Goal: Information Seeking & Learning: Find contact information

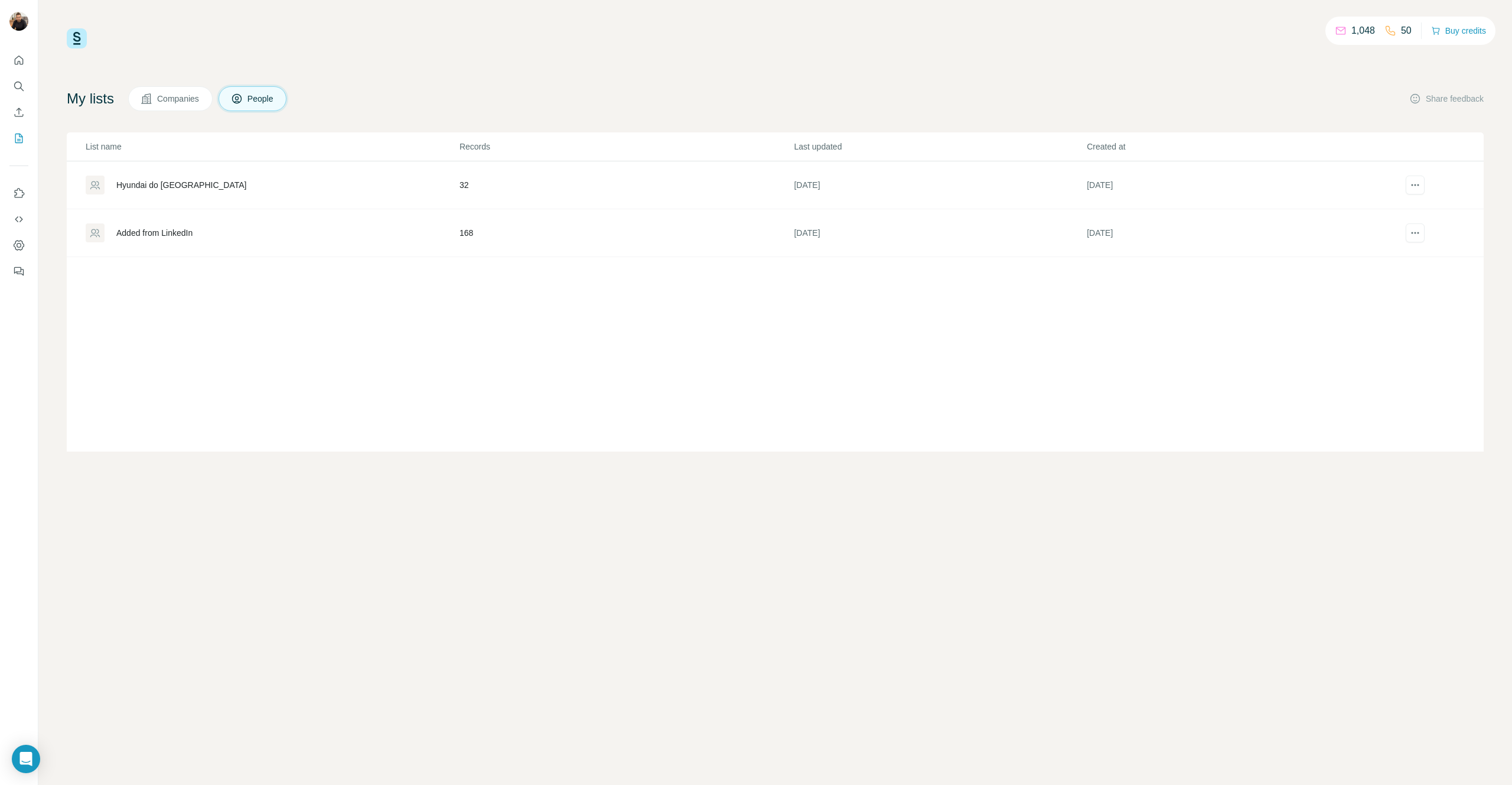
click at [203, 282] on div "List name Records Last updated Created at Hyundai do Brasil 32 2 months ago 2 m…" at bounding box center [775, 291] width 1417 height 319
click at [190, 100] on span "Companies" at bounding box center [178, 98] width 43 height 12
click at [242, 99] on icon at bounding box center [237, 99] width 9 height 9
click at [184, 233] on div "Added from LinkedIn" at bounding box center [154, 233] width 76 height 12
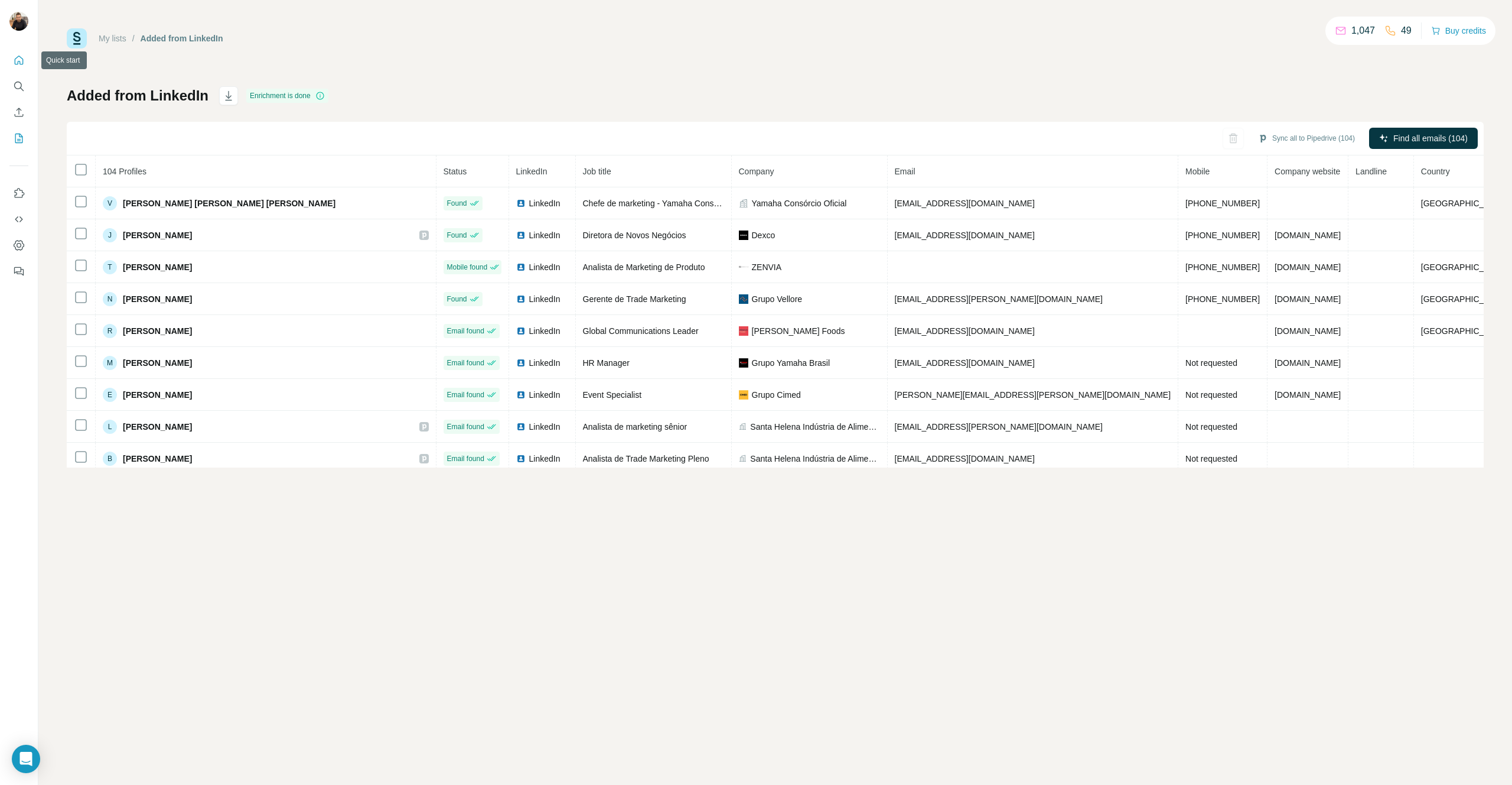
click at [19, 69] on button "Quick start" at bounding box center [19, 60] width 19 height 22
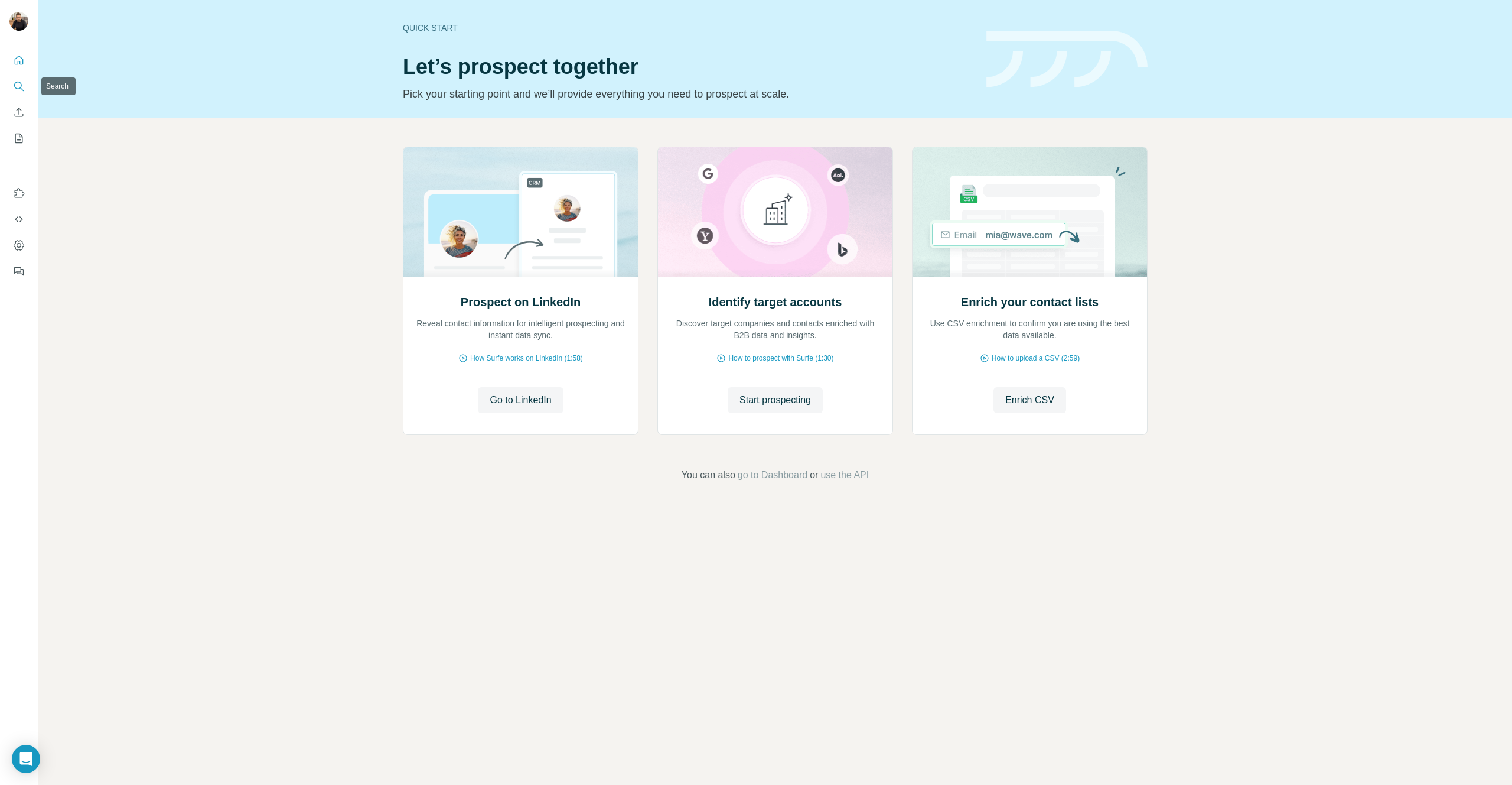
click at [18, 90] on icon "Search" at bounding box center [19, 86] width 12 height 12
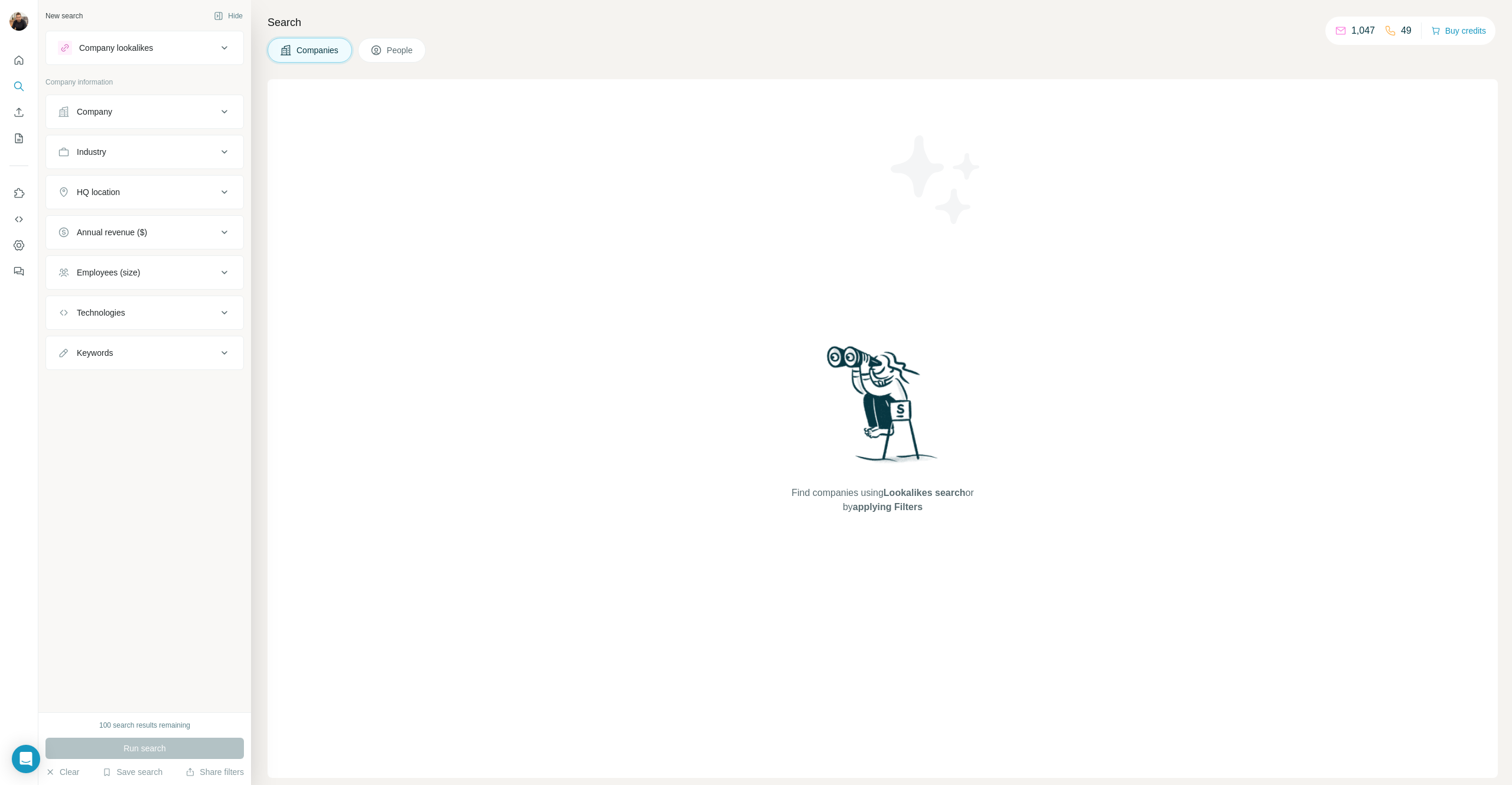
click at [162, 117] on button "Company" at bounding box center [144, 111] width 197 height 29
click at [147, 168] on input "text" at bounding box center [144, 164] width 174 height 22
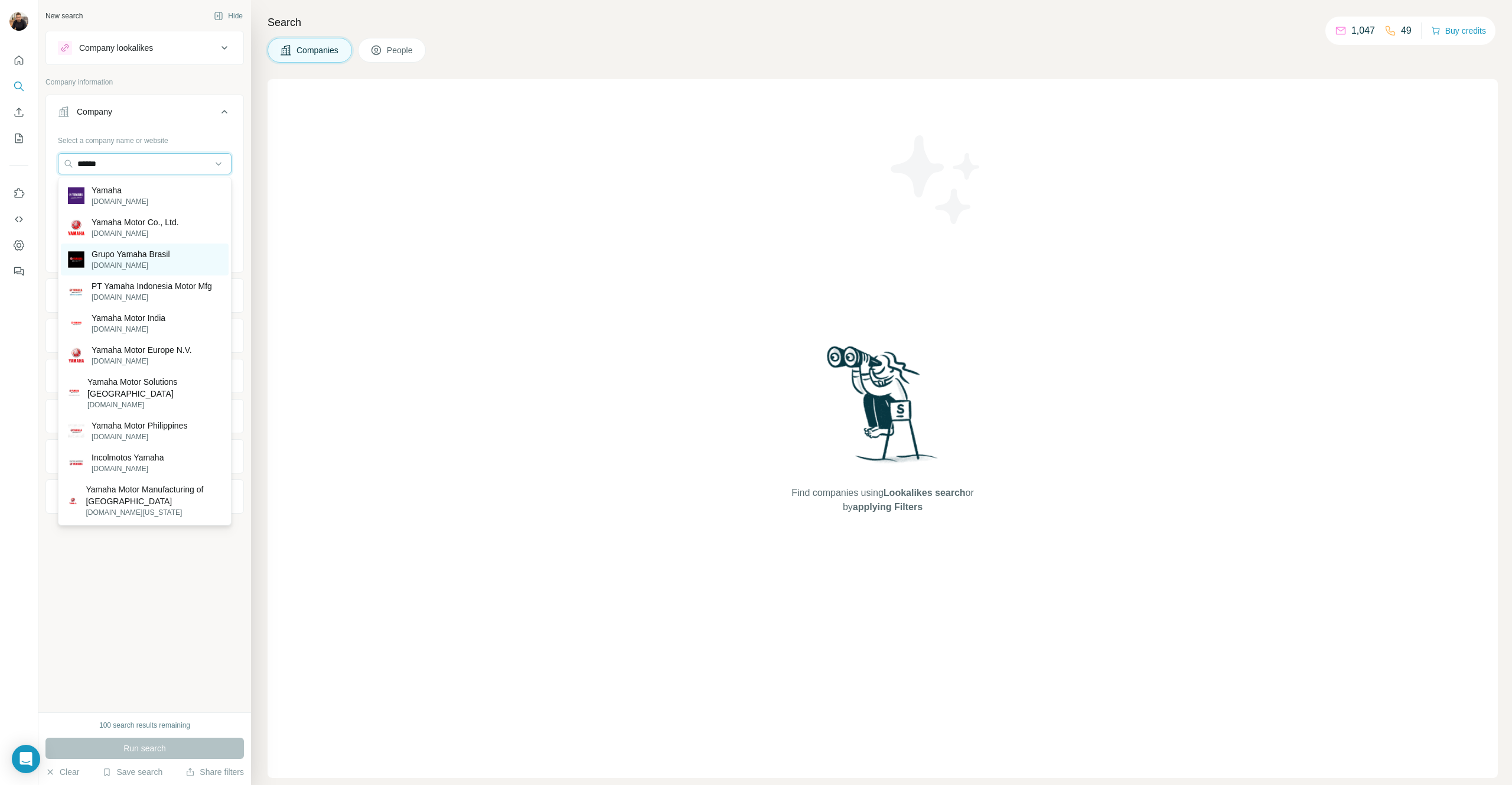
type input "******"
click at [144, 254] on p "Grupo Yamaha Brasil" at bounding box center [131, 253] width 79 height 12
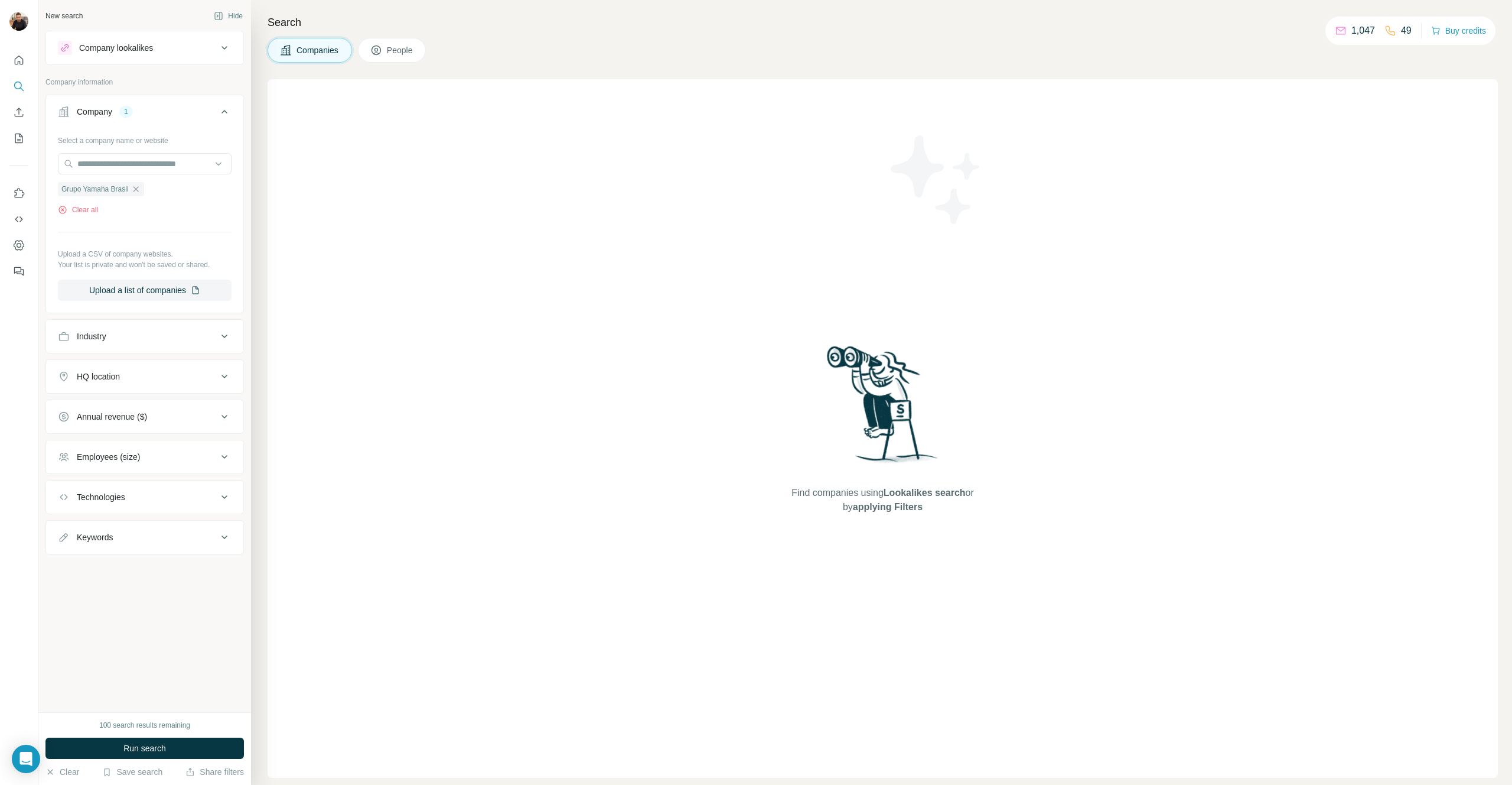
click at [151, 534] on div "Keywords" at bounding box center [137, 536] width 159 height 12
click at [142, 564] on input "text" at bounding box center [133, 567] width 150 height 22
type input "*********"
click at [218, 567] on icon "button" at bounding box center [222, 566] width 12 height 12
click at [192, 628] on div "marketing Clear all" at bounding box center [144, 593] width 197 height 73
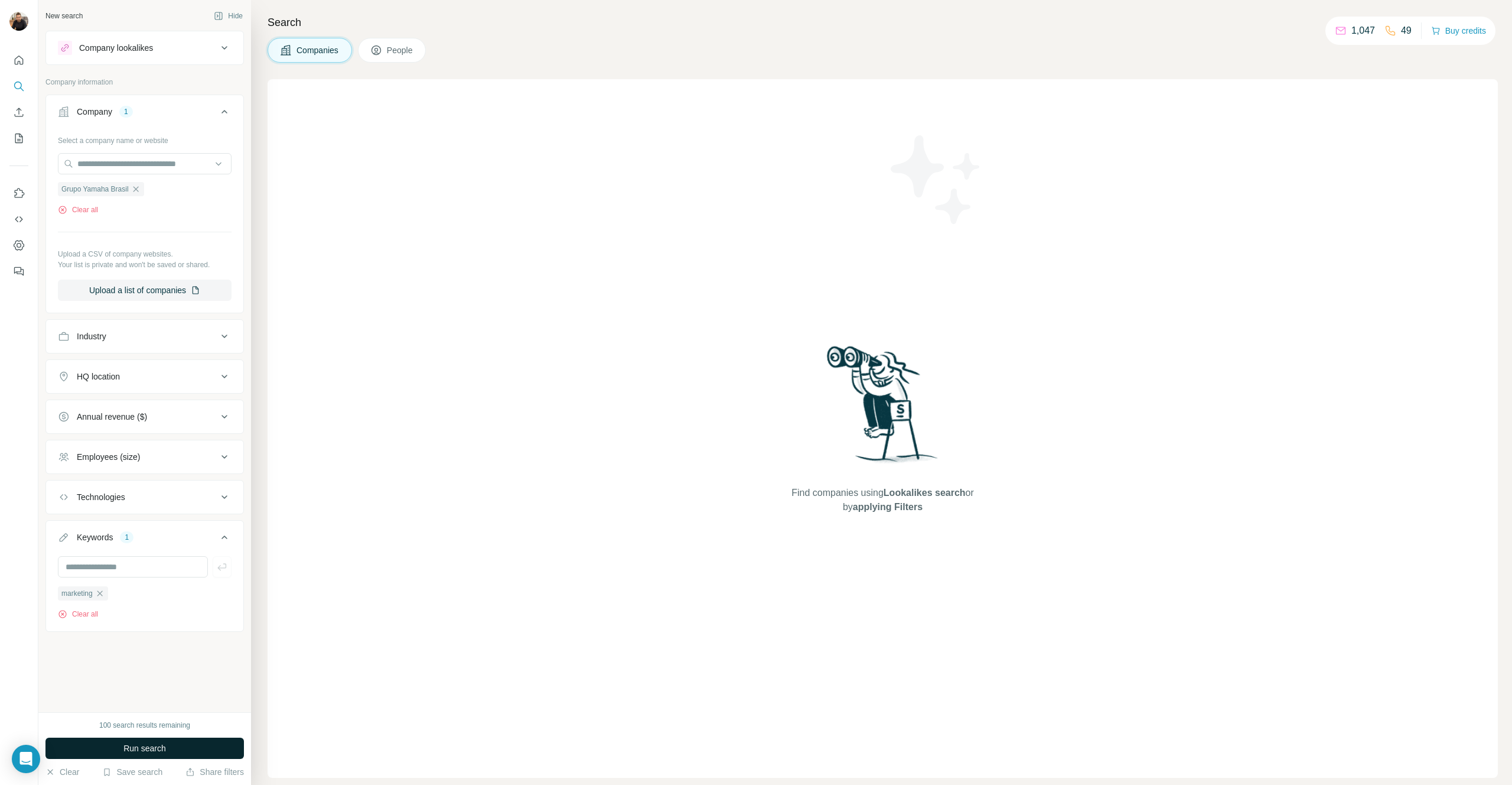
click at [154, 747] on span "Run search" at bounding box center [144, 747] width 42 height 12
click at [103, 595] on icon "button" at bounding box center [100, 593] width 9 height 9
click at [176, 745] on button "Run search" at bounding box center [144, 748] width 198 height 22
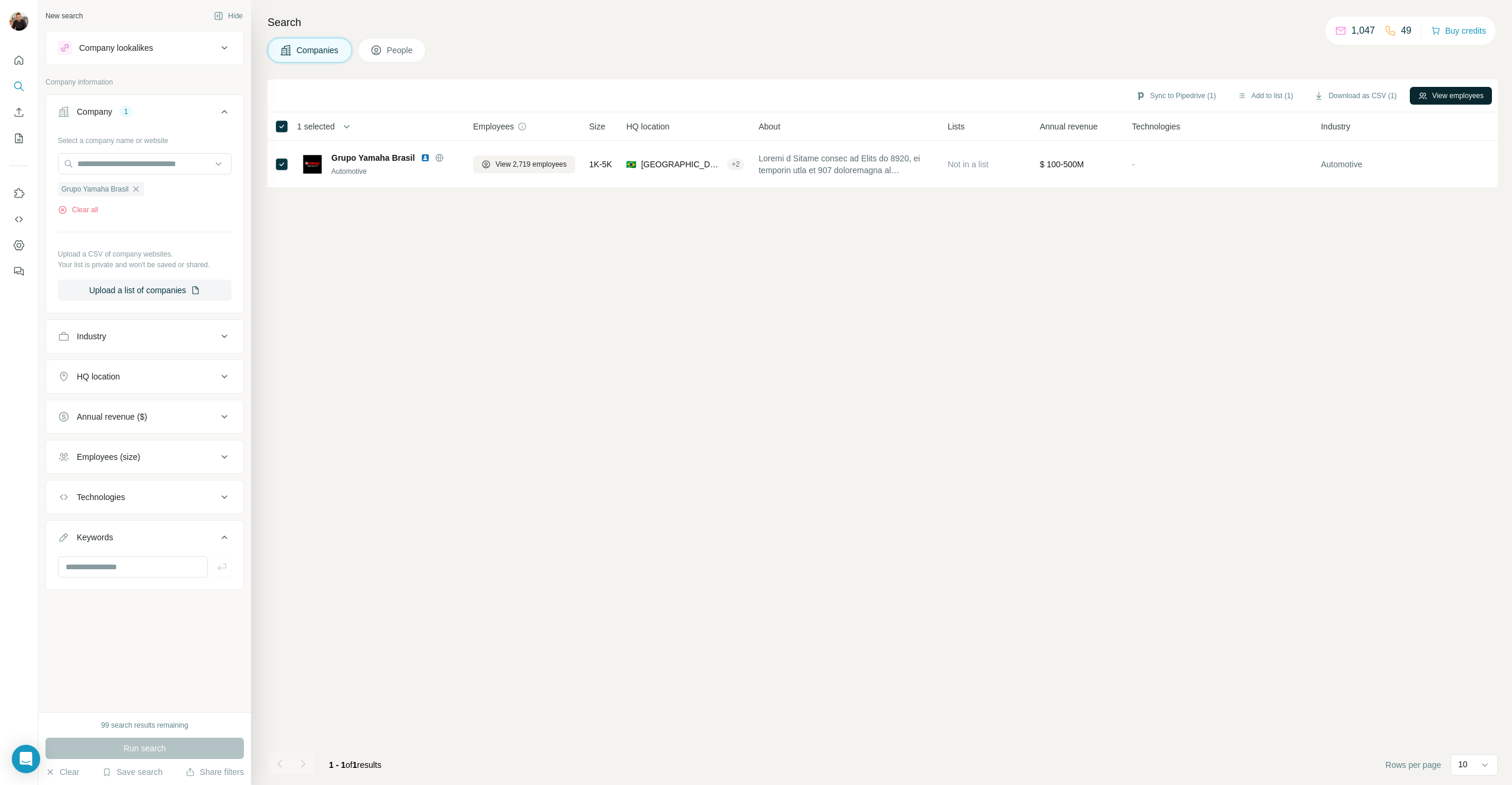
click at [1449, 100] on button "View employees" at bounding box center [1450, 95] width 82 height 18
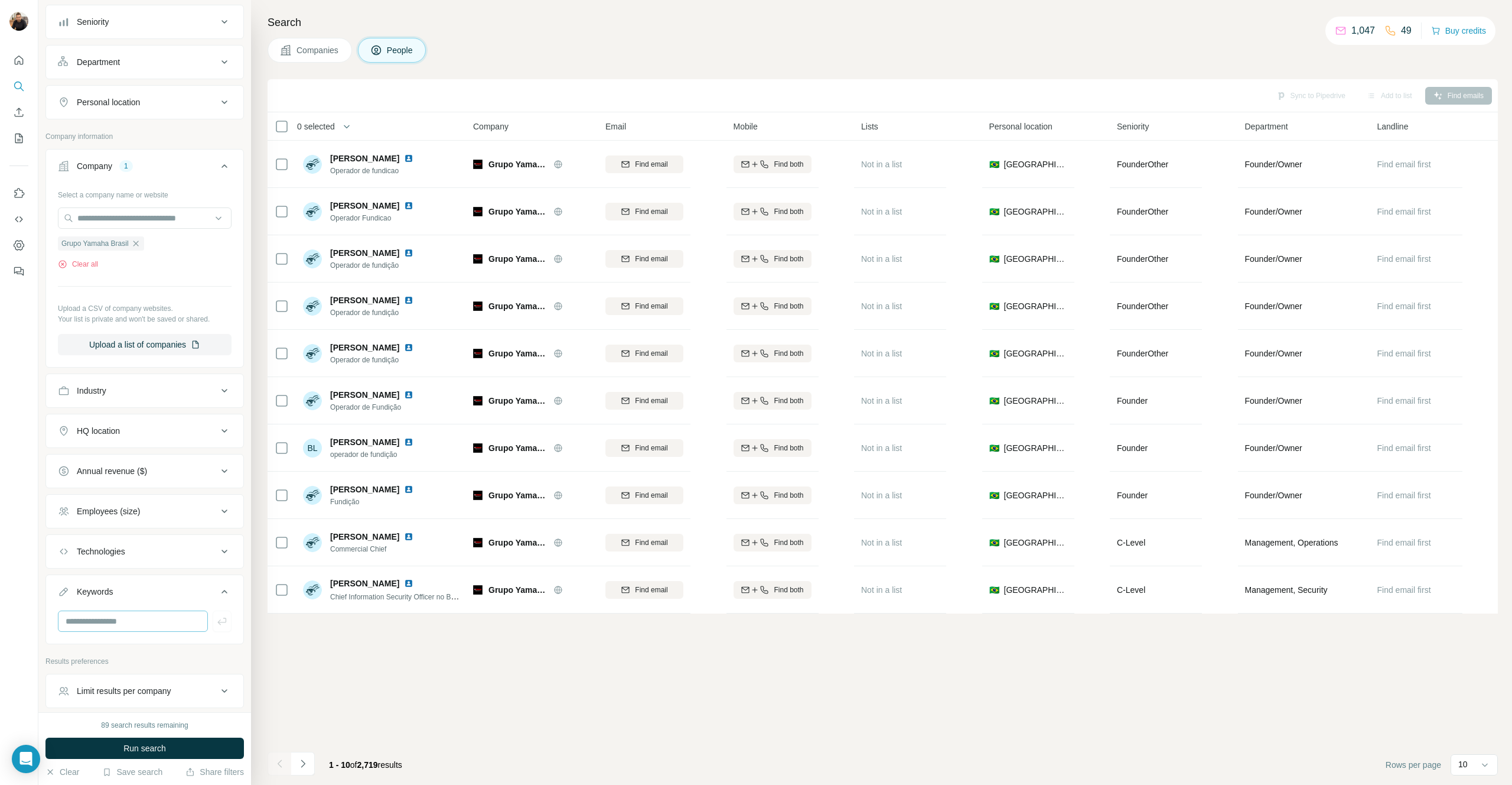
scroll to position [181, 0]
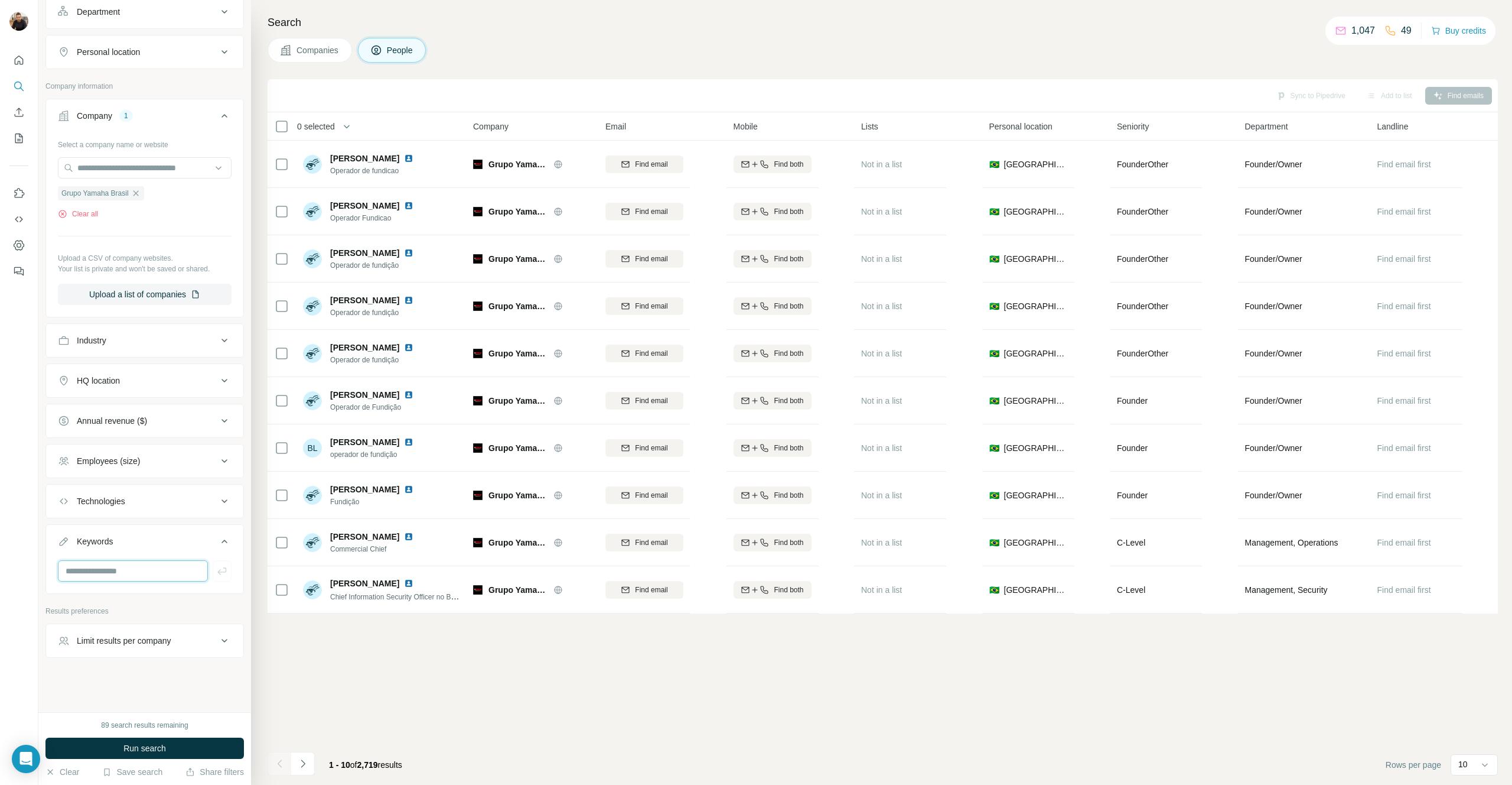
click at [137, 569] on input "text" at bounding box center [133, 571] width 150 height 22
type input "*********"
click at [173, 742] on button "Run search" at bounding box center [144, 748] width 198 height 22
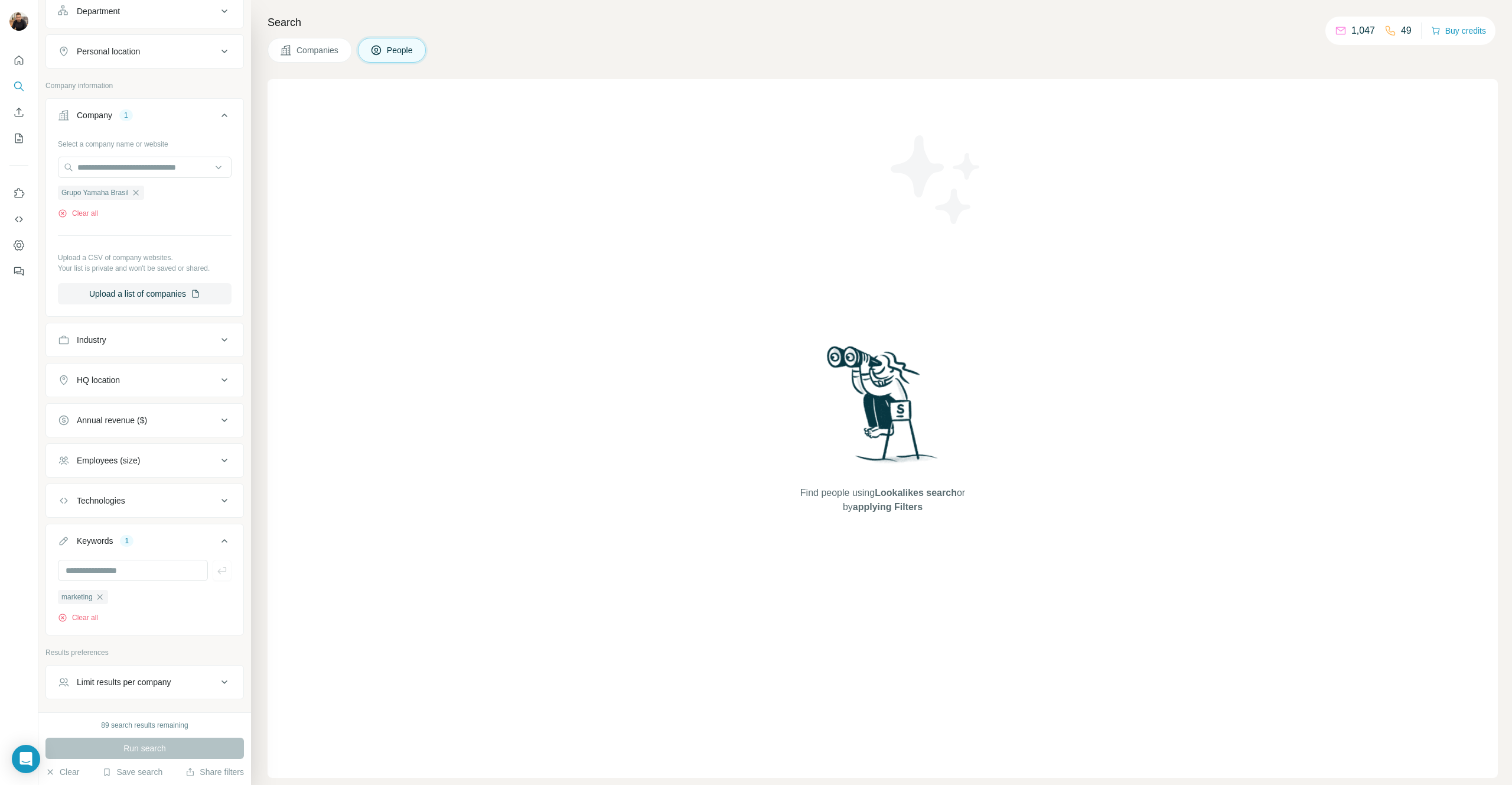
click at [199, 683] on div "Limit results per company" at bounding box center [137, 681] width 159 height 12
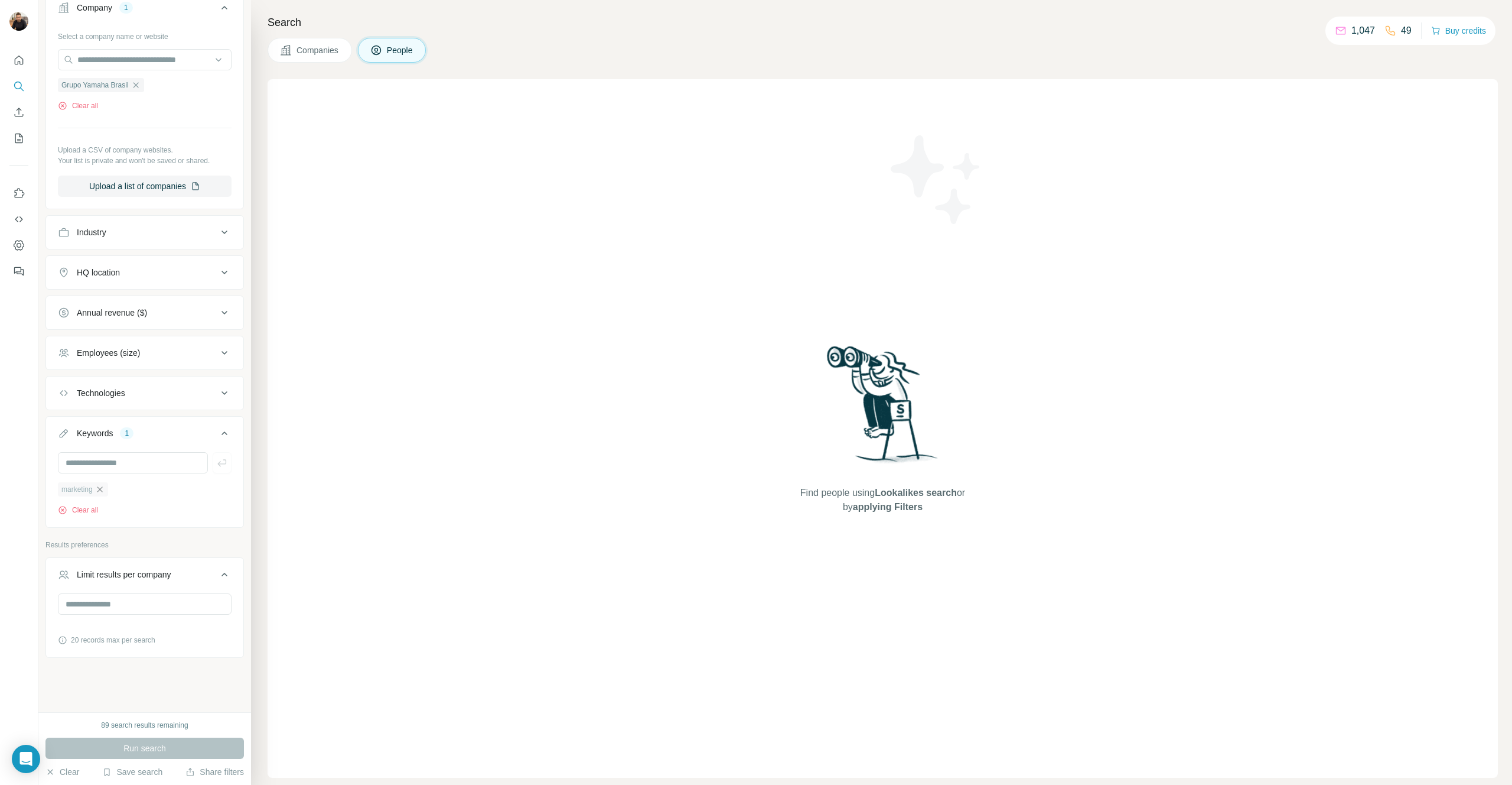
click at [102, 488] on icon "button" at bounding box center [100, 489] width 9 height 9
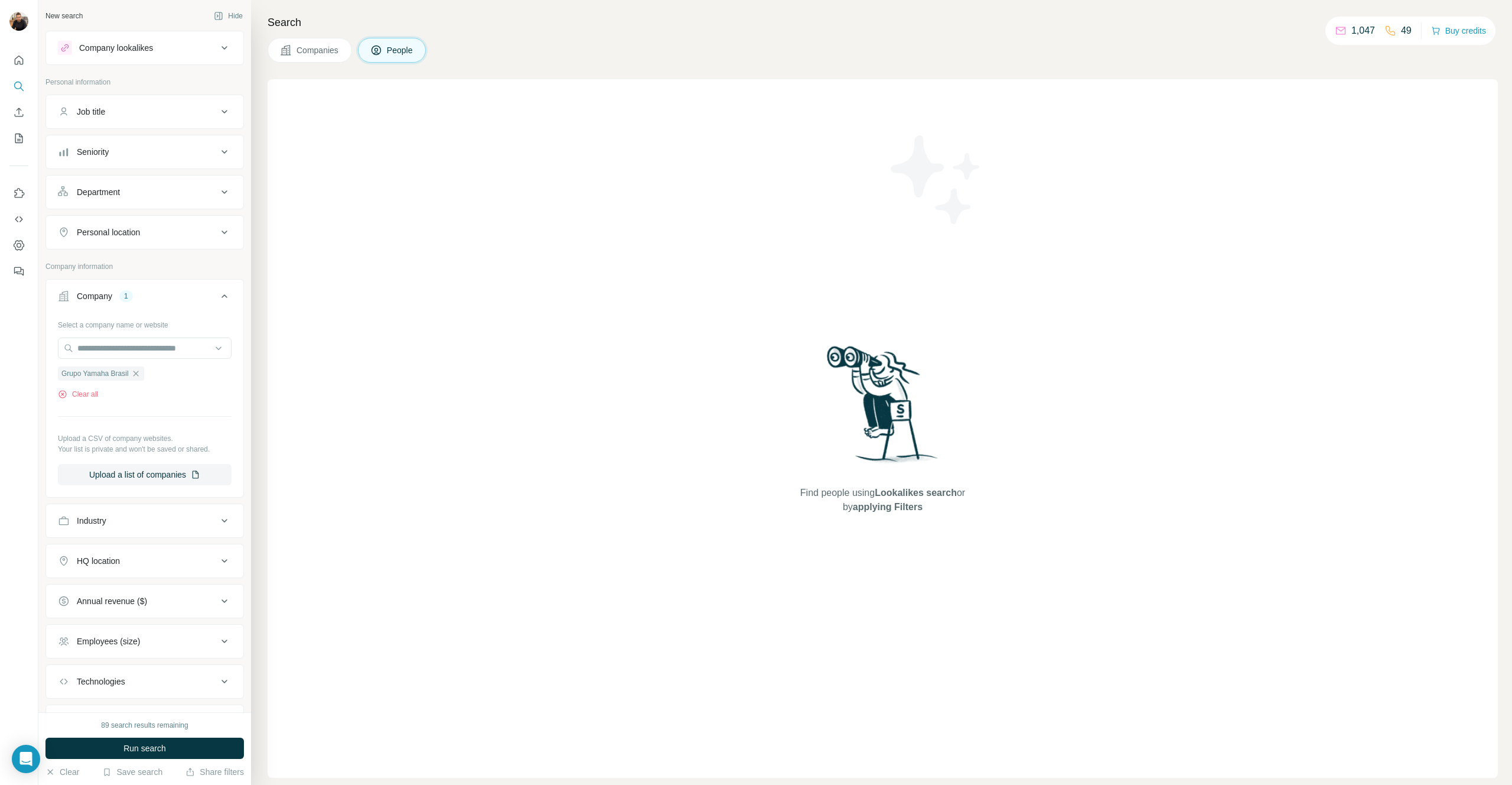
click at [195, 191] on div "Department" at bounding box center [137, 192] width 159 height 12
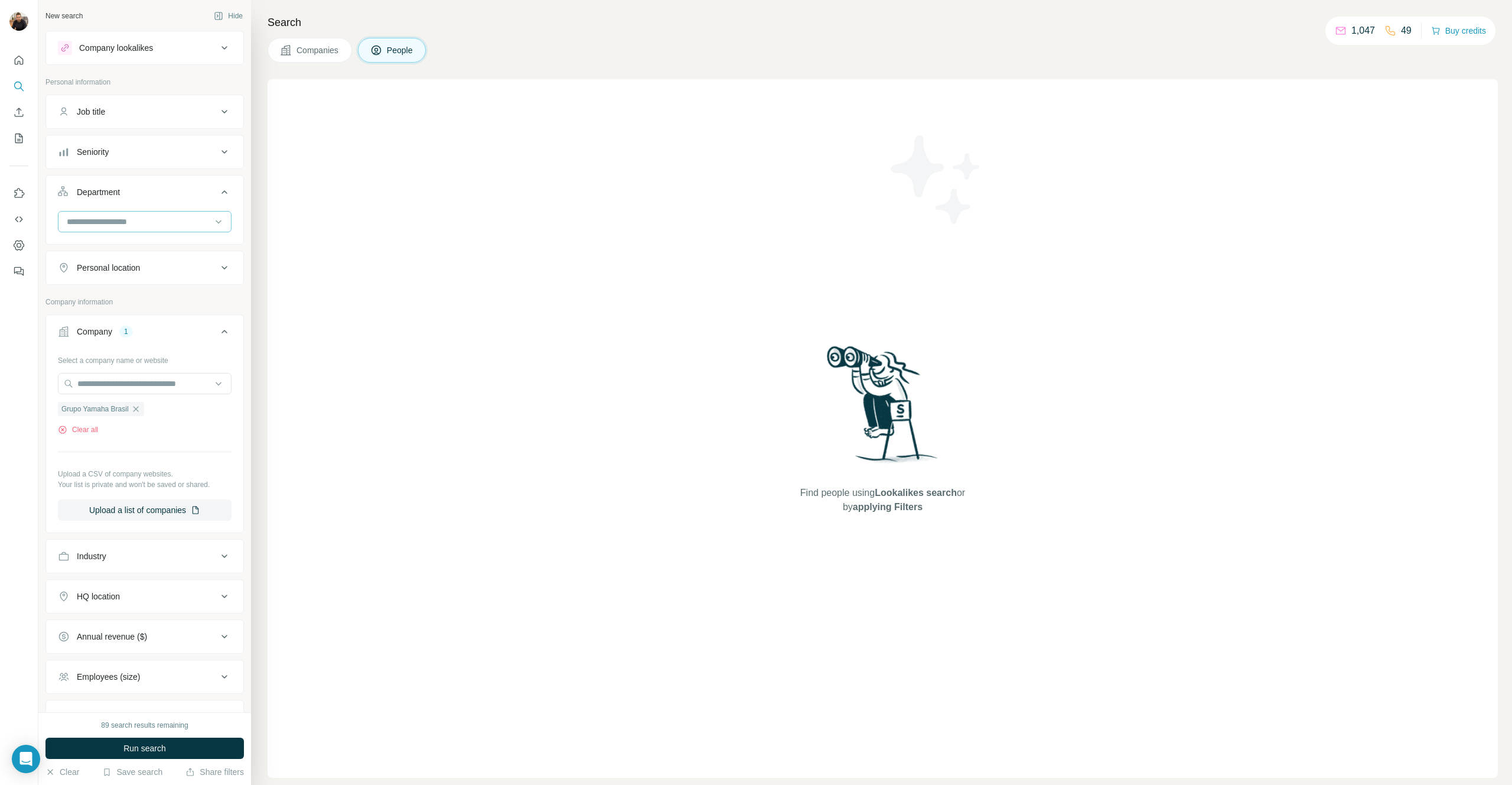
click at [146, 225] on input at bounding box center [138, 221] width 146 height 13
click at [138, 110] on div "Job title" at bounding box center [137, 111] width 159 height 12
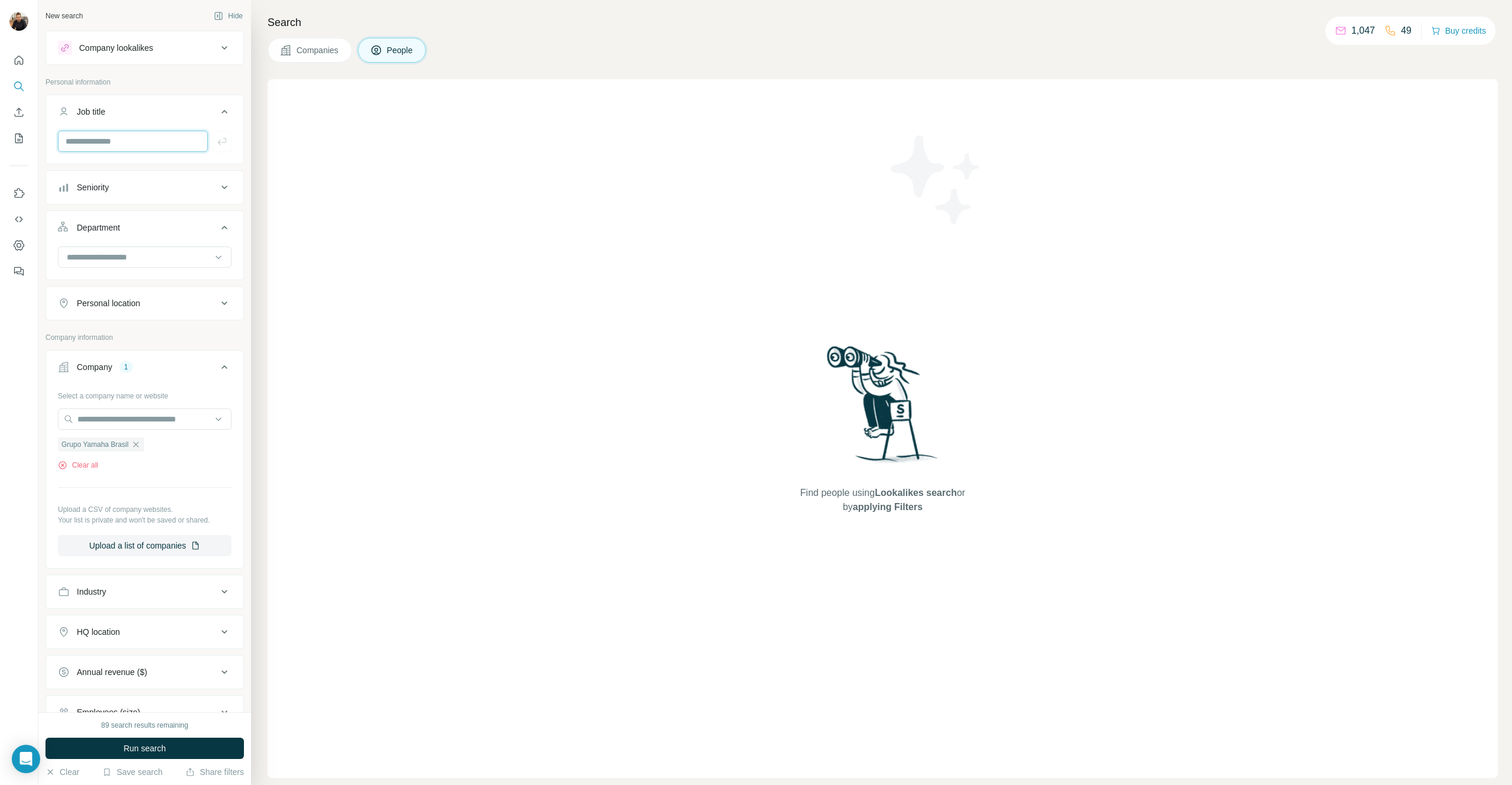
click at [131, 143] on input "text" at bounding box center [133, 141] width 150 height 22
type input "*********"
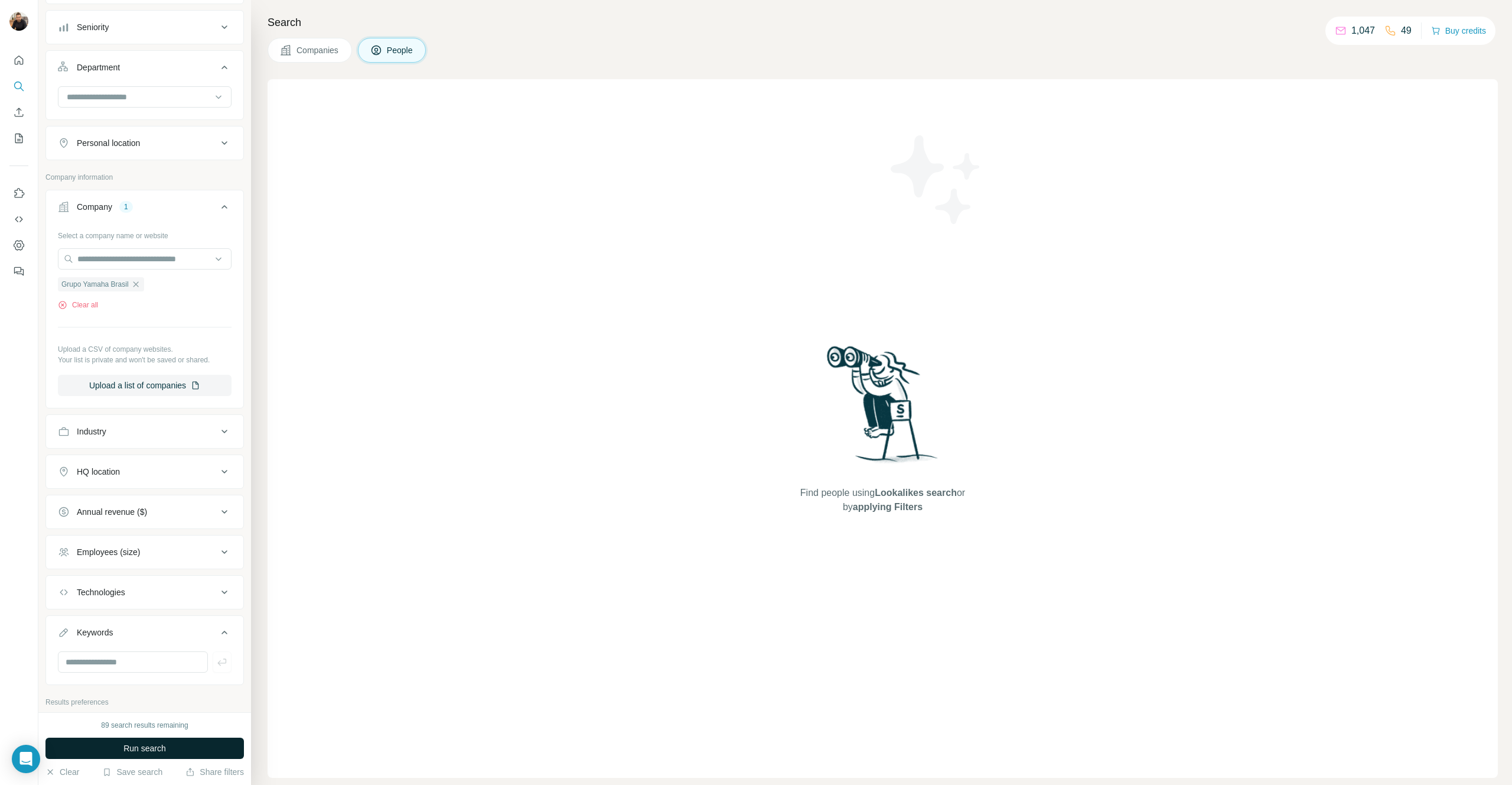
scroll to position [207, 0]
click at [176, 747] on button "Run search" at bounding box center [144, 748] width 198 height 22
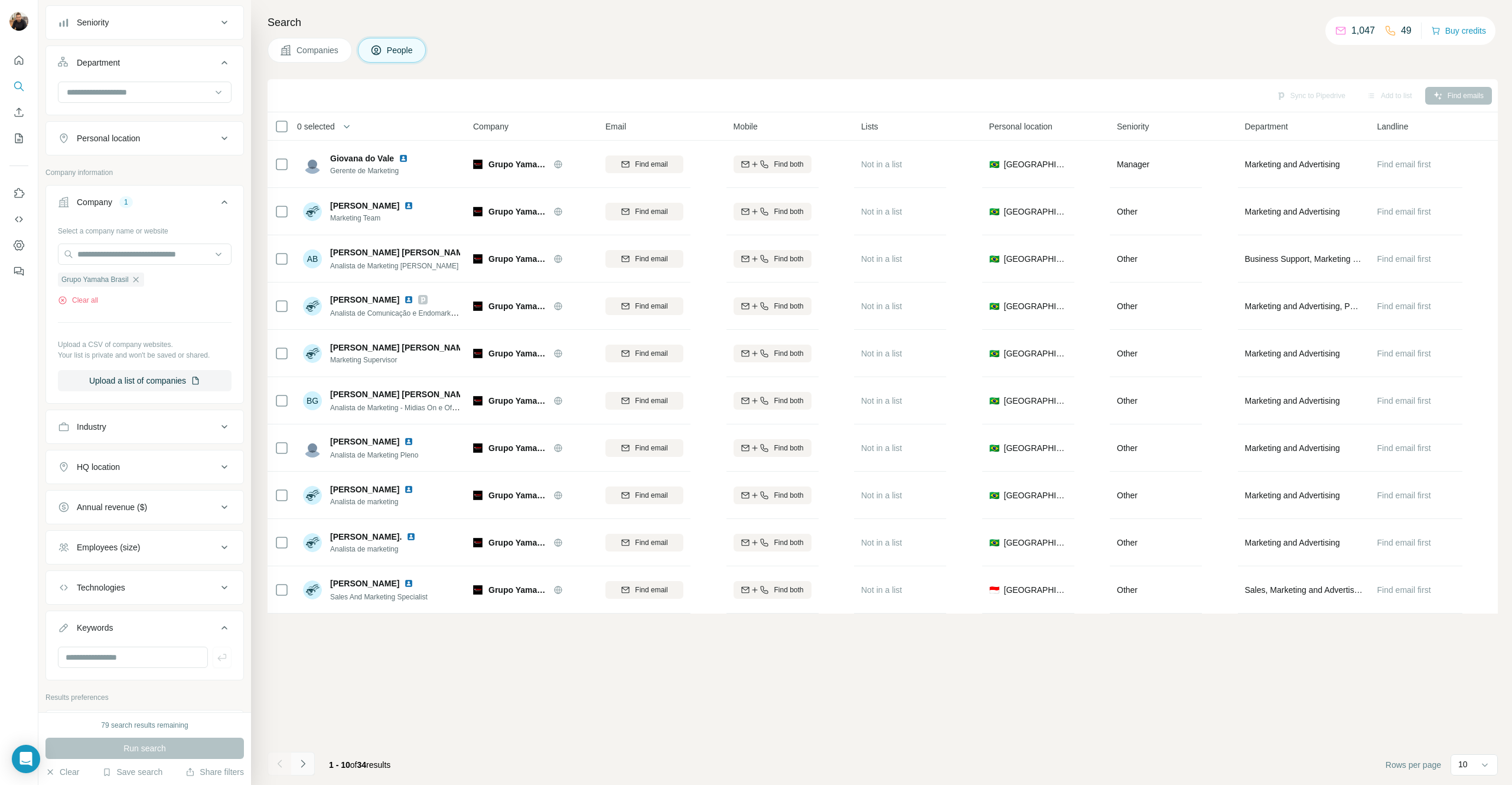
click at [304, 767] on icon "Navigate to next page" at bounding box center [303, 763] width 12 height 12
click at [310, 767] on button "Navigate to next page" at bounding box center [303, 763] width 24 height 24
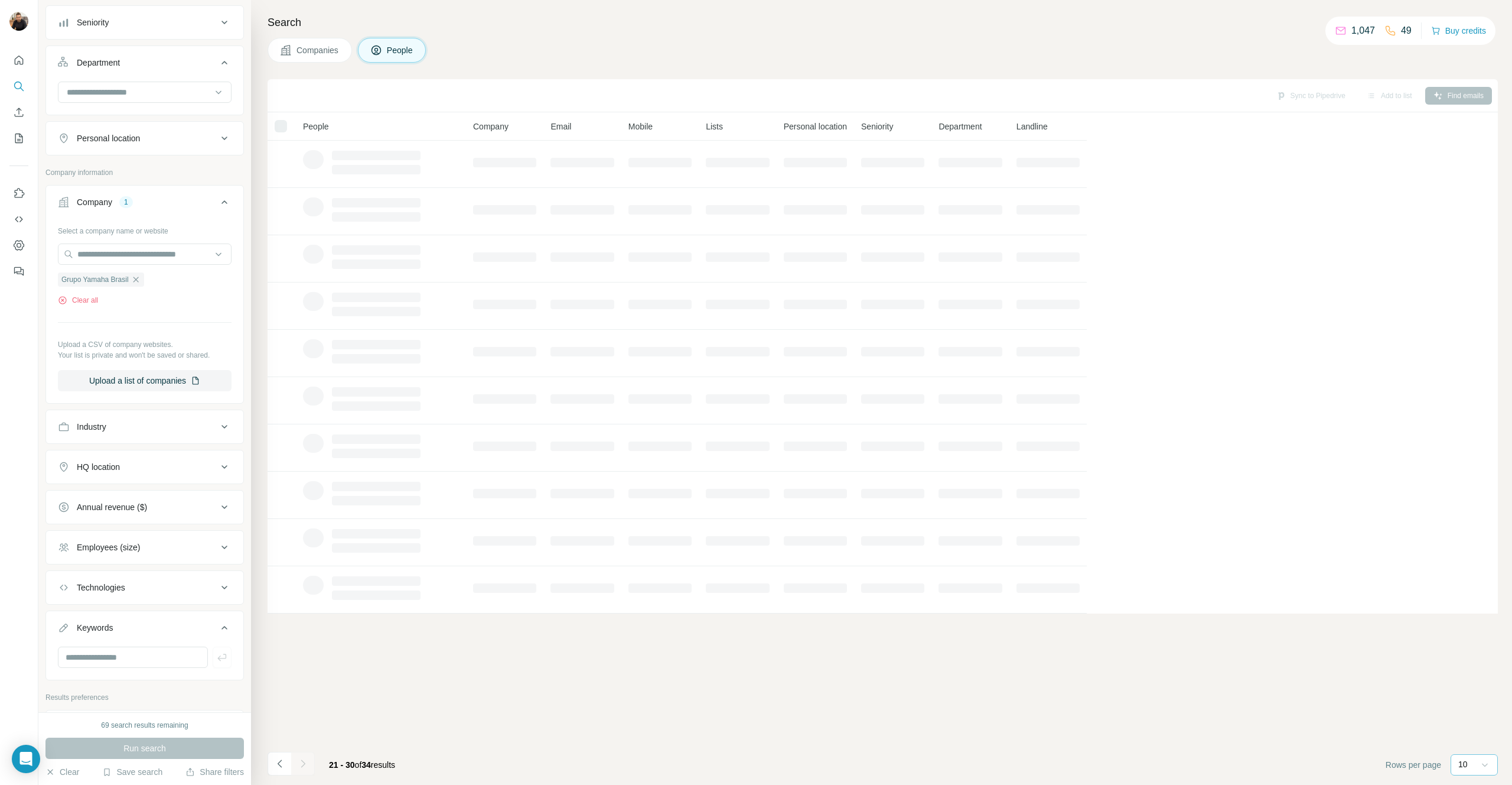
click at [1481, 762] on icon at bounding box center [1484, 764] width 12 height 12
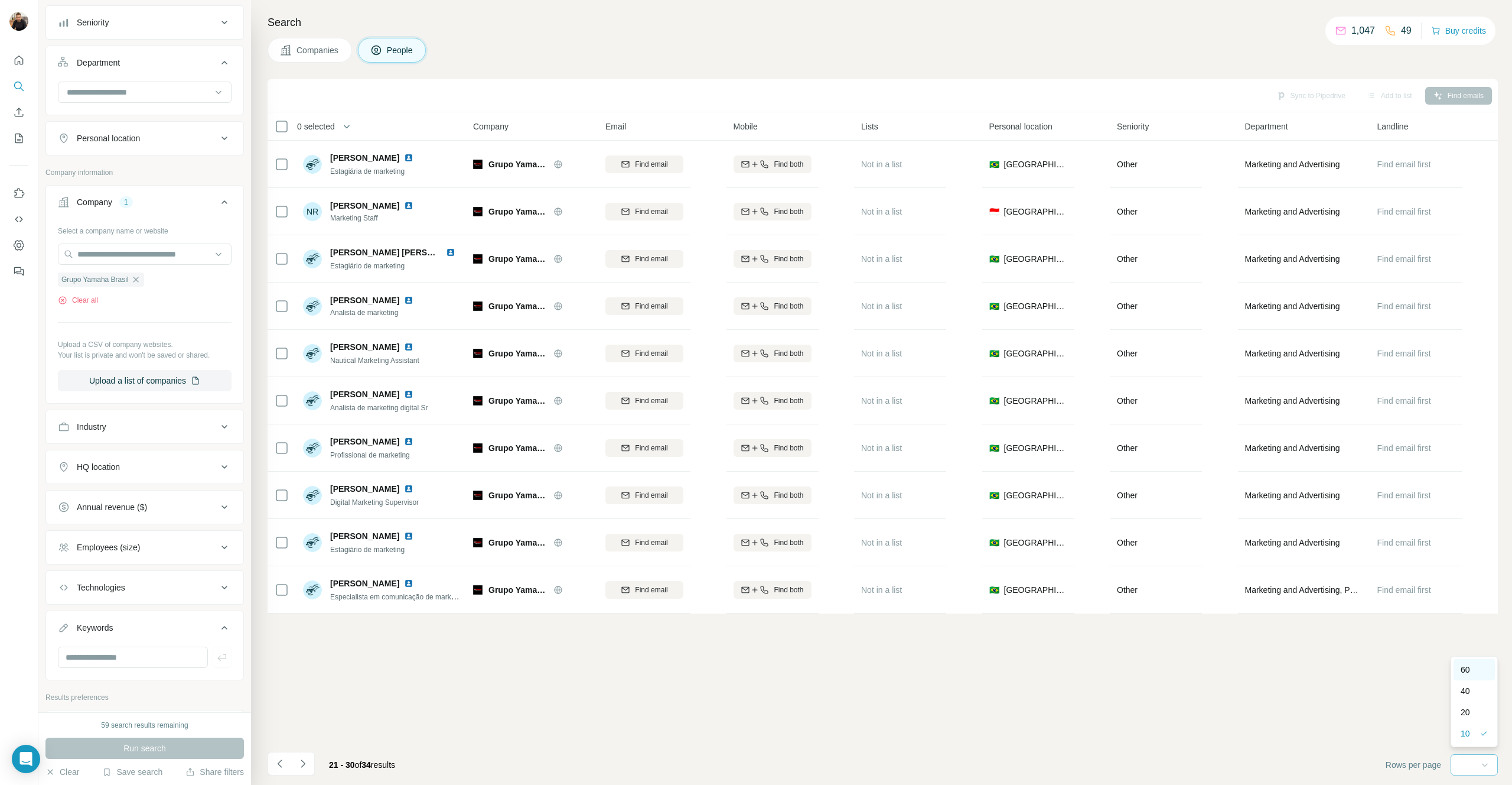
click at [1470, 671] on p "60" at bounding box center [1465, 669] width 9 height 12
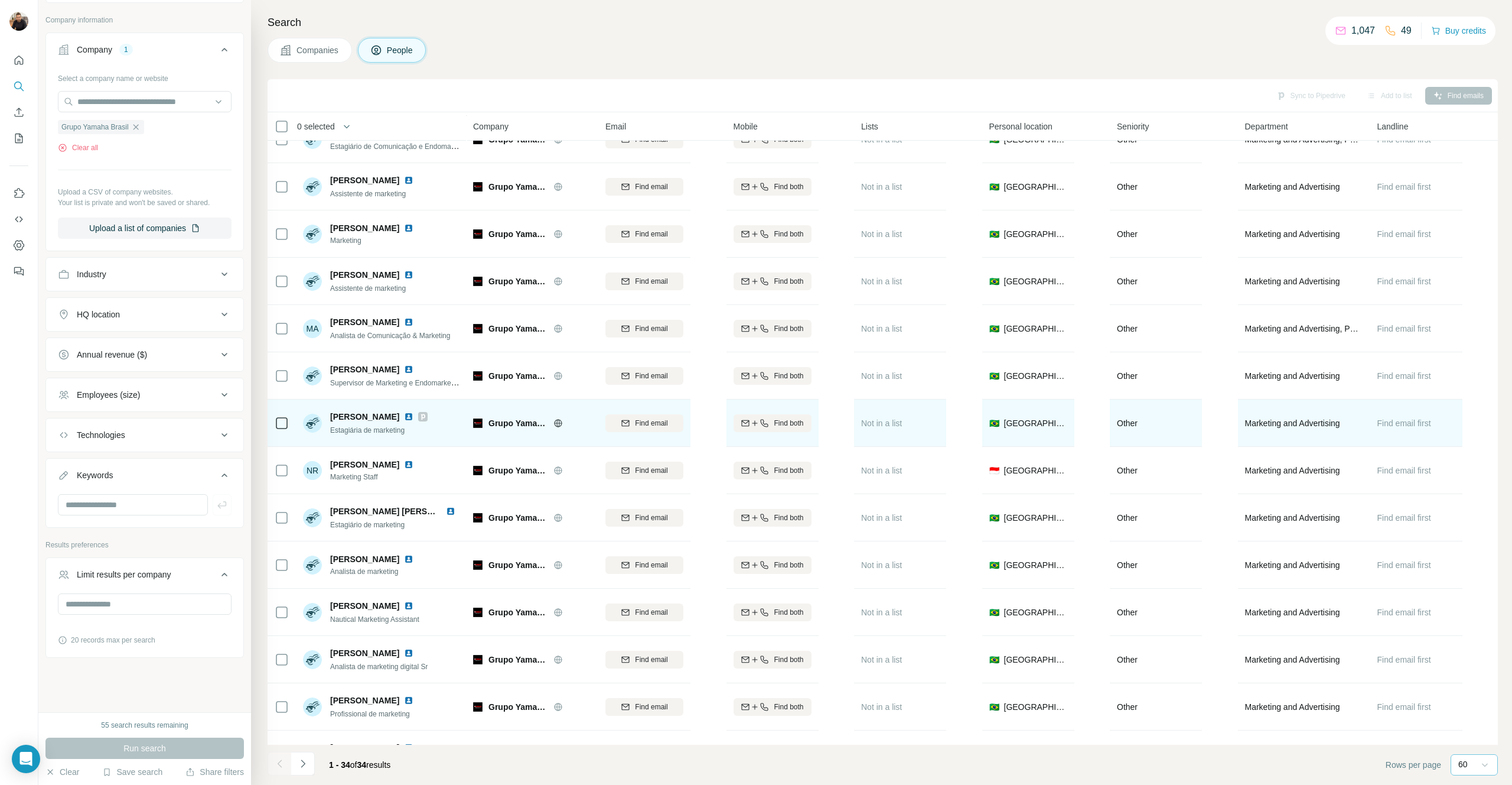
scroll to position [1003, 0]
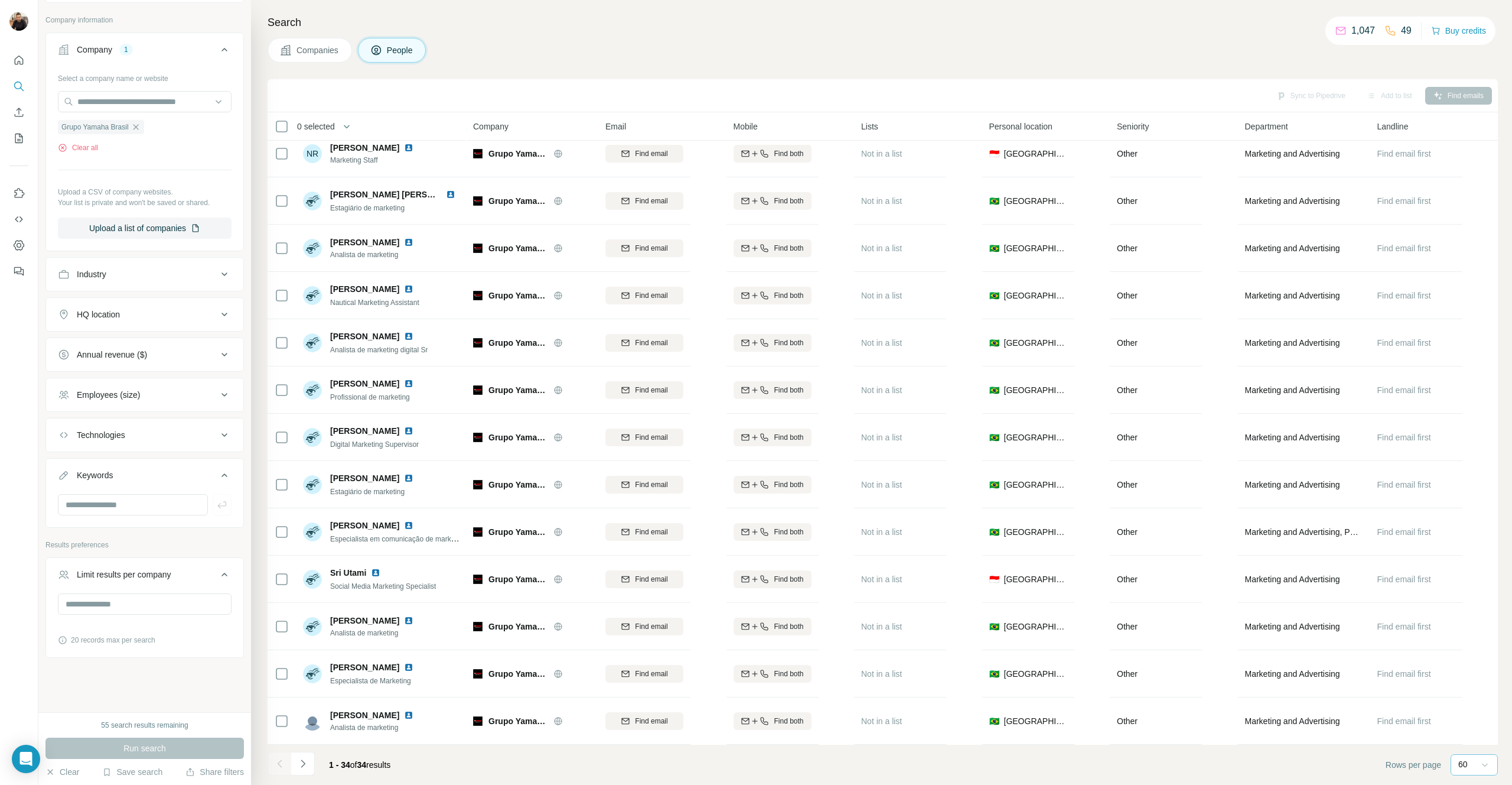
click at [482, 34] on div "Search Companies People Sync to Pipedrive Add to list Find emails 0 selected Pe…" at bounding box center [881, 392] width 1261 height 785
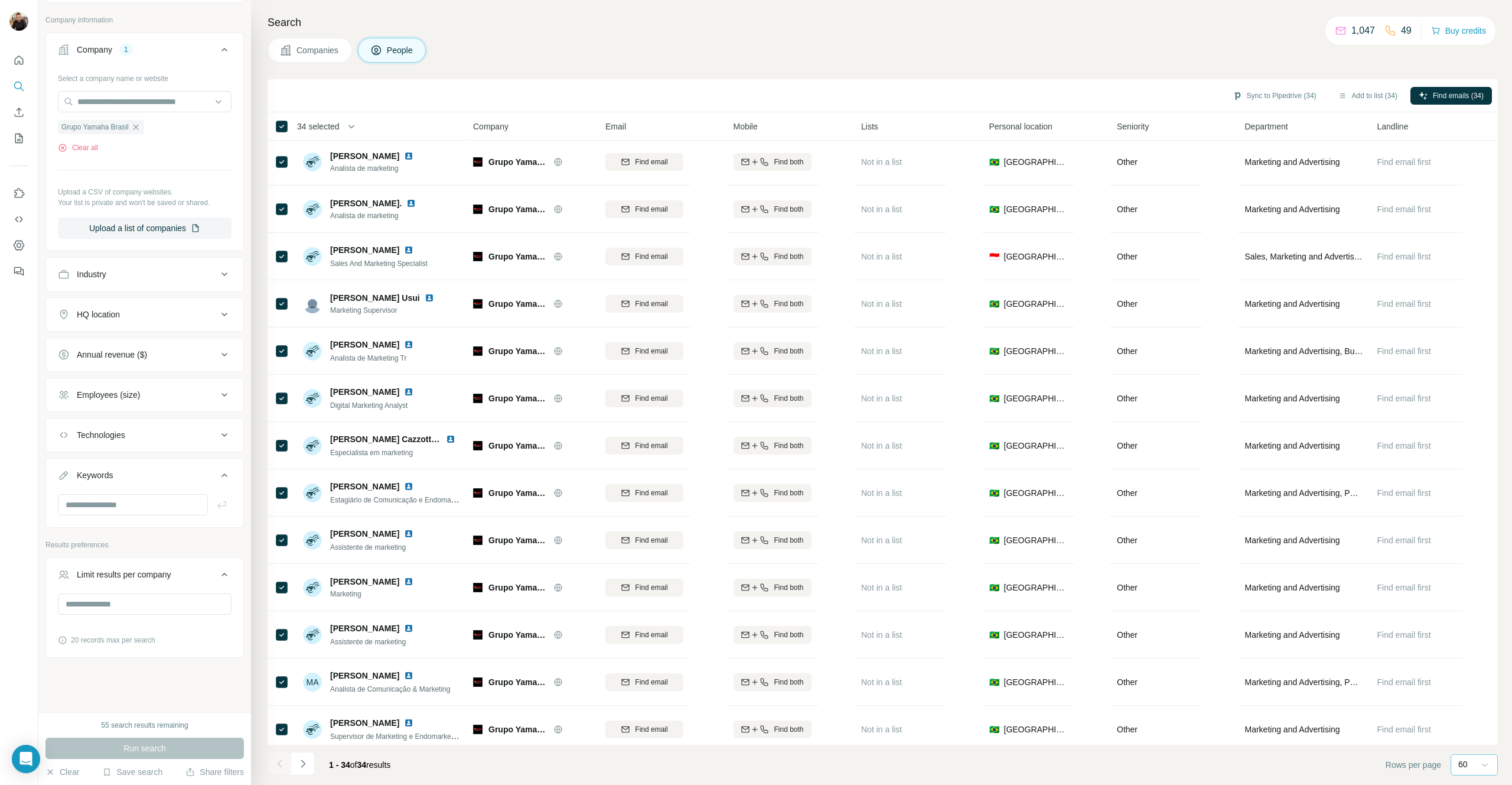
scroll to position [0, 0]
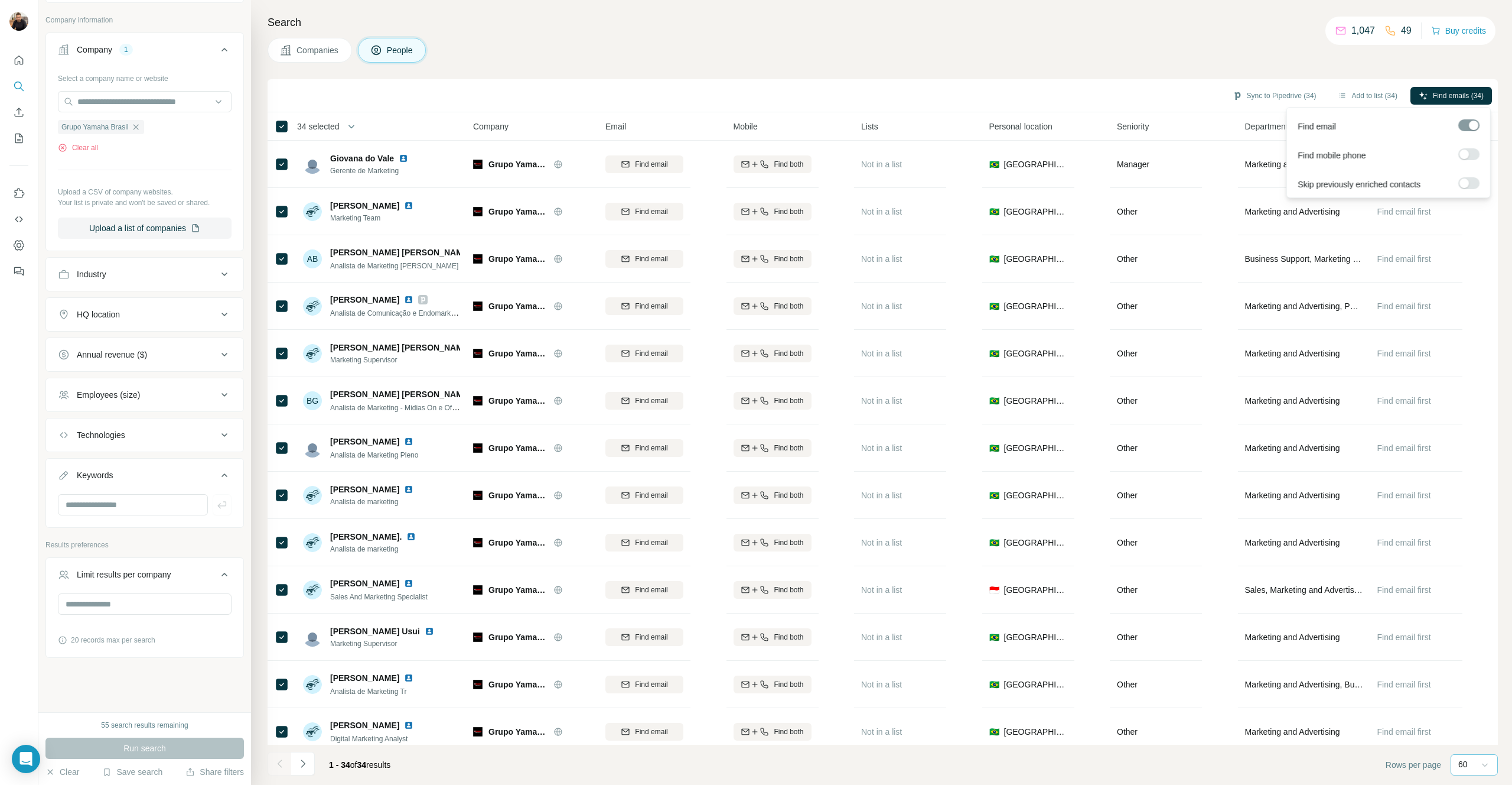
click at [1467, 152] on div at bounding box center [1464, 154] width 9 height 9
click at [1432, 93] on span "Find emails & mobiles (34)" at bounding box center [1441, 96] width 84 height 11
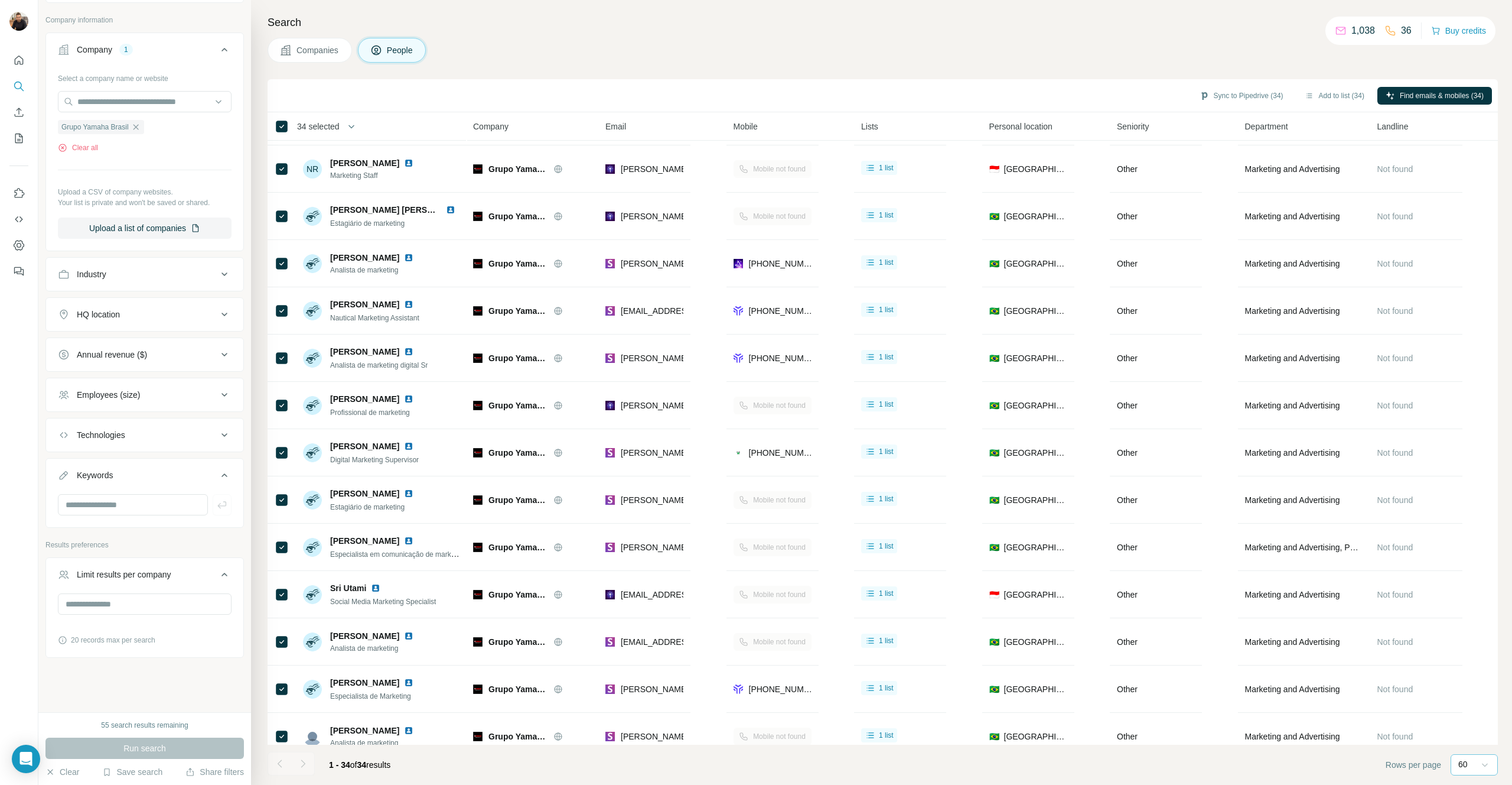
scroll to position [1003, 0]
